Goal: Task Accomplishment & Management: Manage account settings

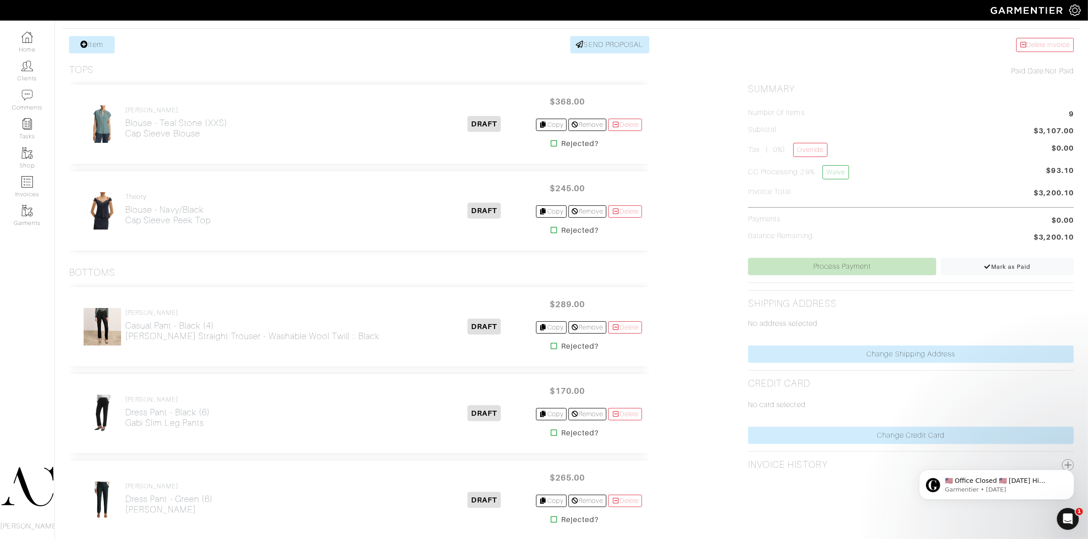
drag, startPoint x: 106, startPoint y: 199, endPoint x: 269, endPoint y: 268, distance: 176.0
click at [269, 268] on div "Bottoms" at bounding box center [359, 272] width 580 height 11
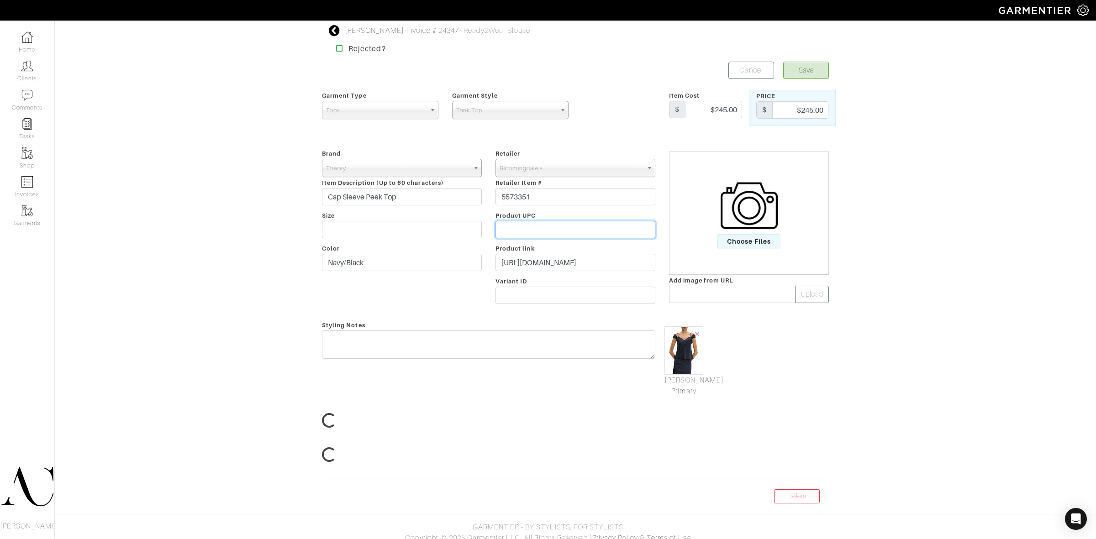
click at [566, 236] on input "text" at bounding box center [576, 229] width 160 height 17
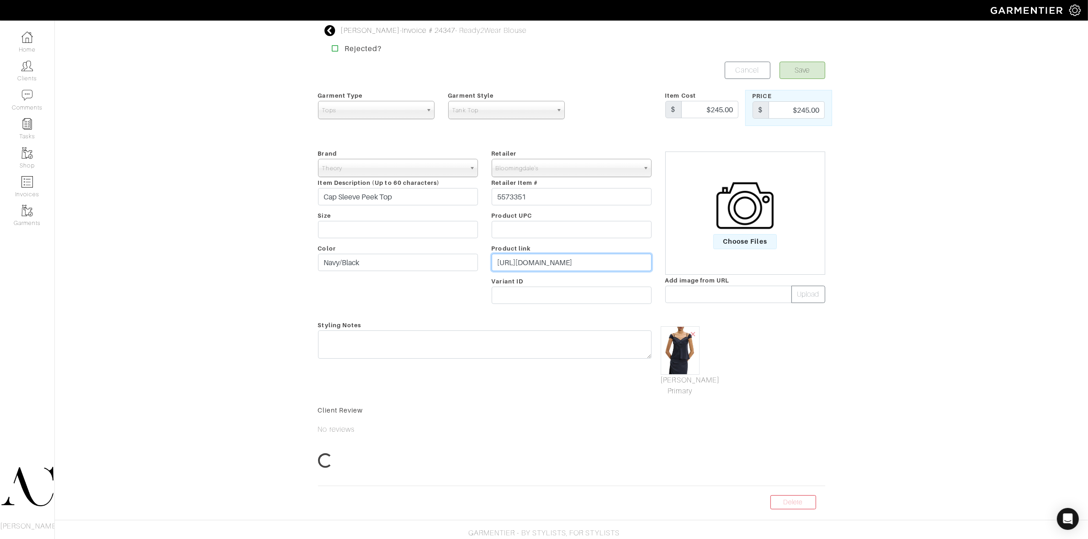
click at [558, 259] on input "https://www.bloomingdales.com/shop/product/theory-cap-sleeve-peek-top?ID=557335…" at bounding box center [571, 262] width 160 height 17
